Goal: Task Accomplishment & Management: Manage account settings

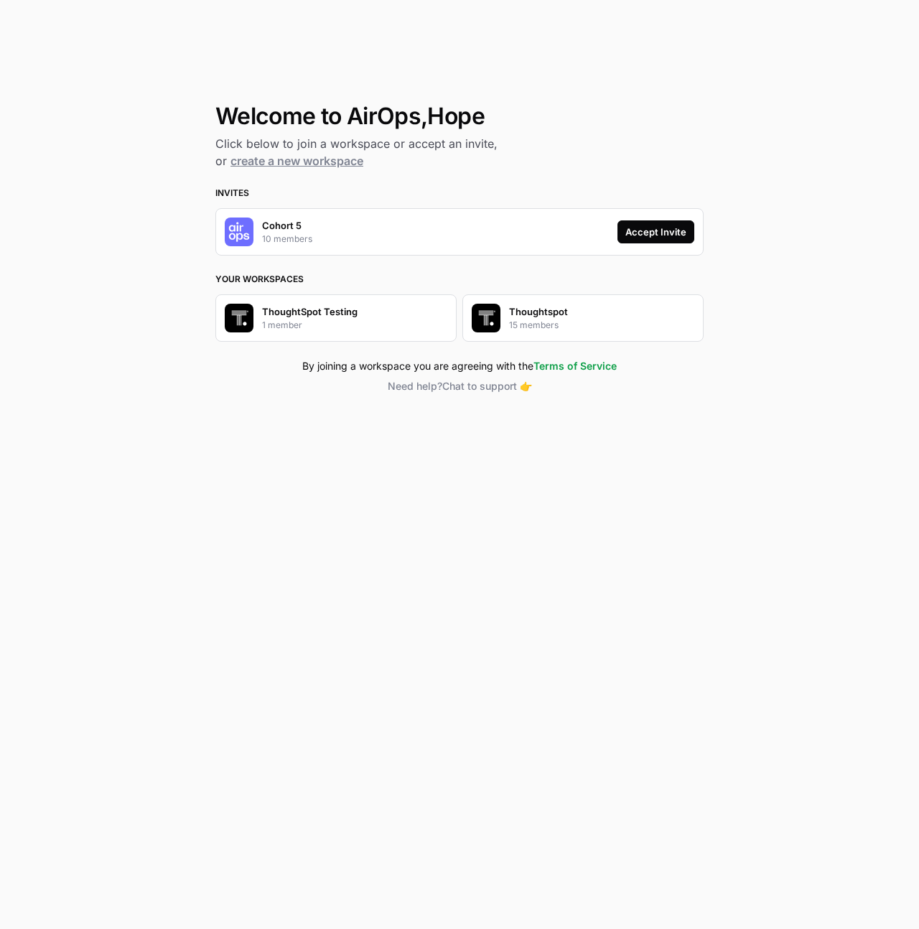
click at [669, 237] on div "Accept Invite" at bounding box center [655, 232] width 61 height 14
